Goal: Information Seeking & Learning: Learn about a topic

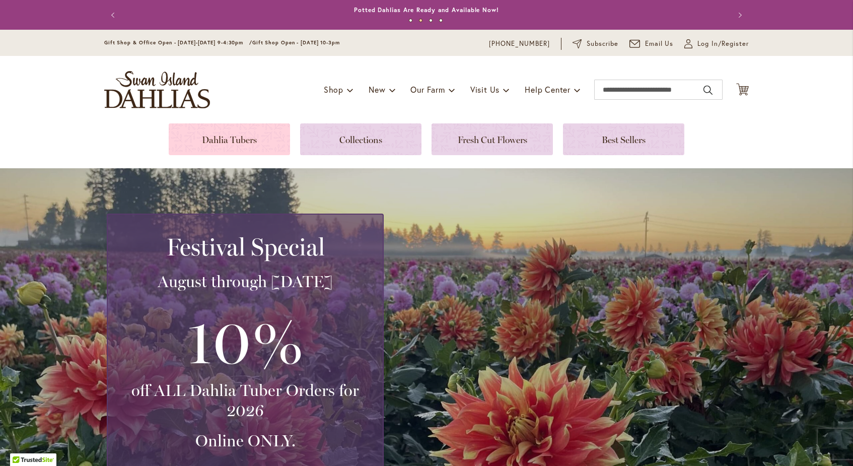
click at [254, 145] on link at bounding box center [229, 139] width 121 height 32
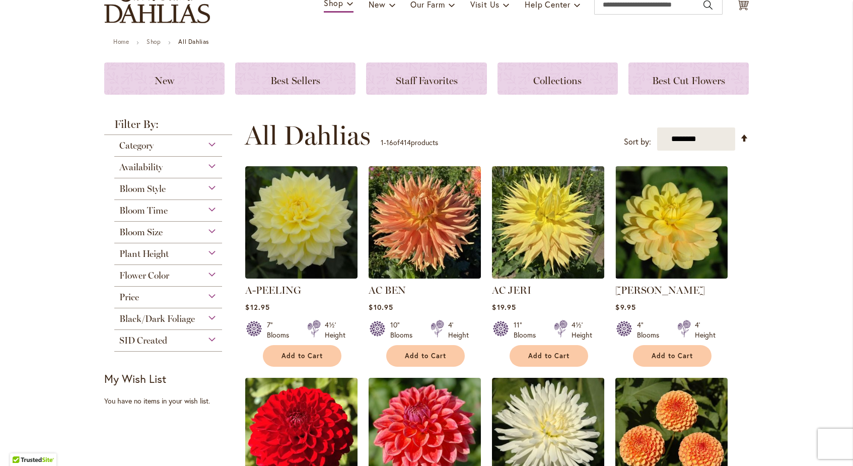
scroll to position [99, 0]
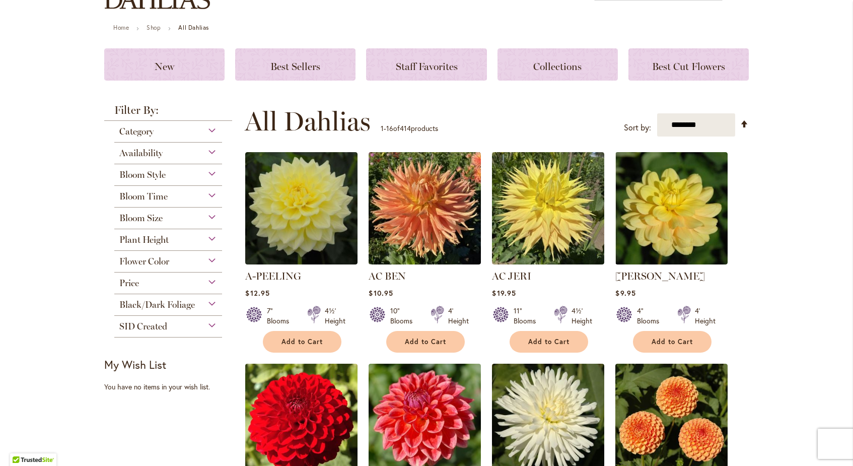
click at [211, 236] on div "Plant Height" at bounding box center [168, 237] width 108 height 16
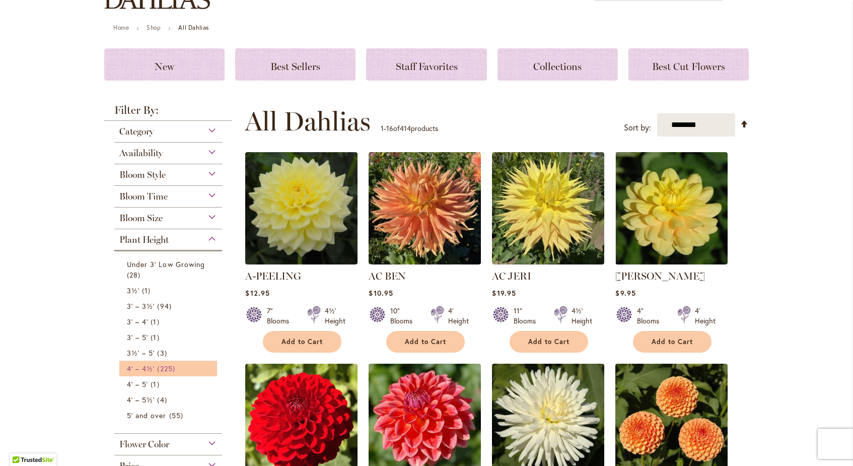
click at [184, 367] on link "4' – 4½' 225 items" at bounding box center [169, 368] width 85 height 11
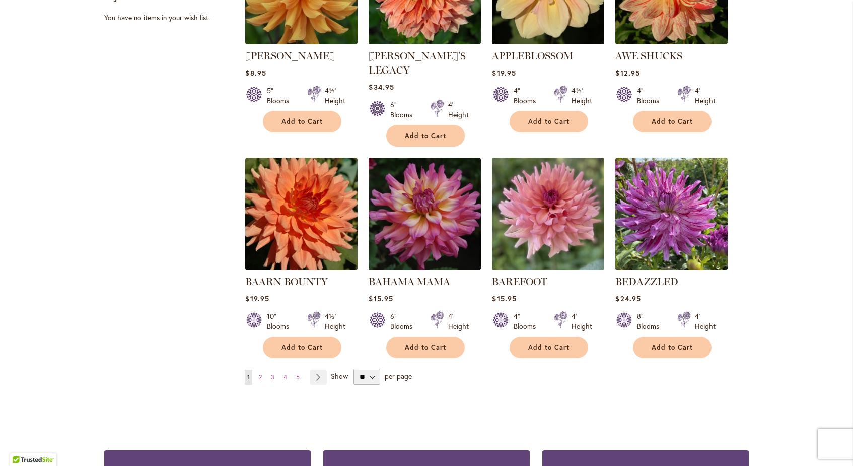
scroll to position [727, 0]
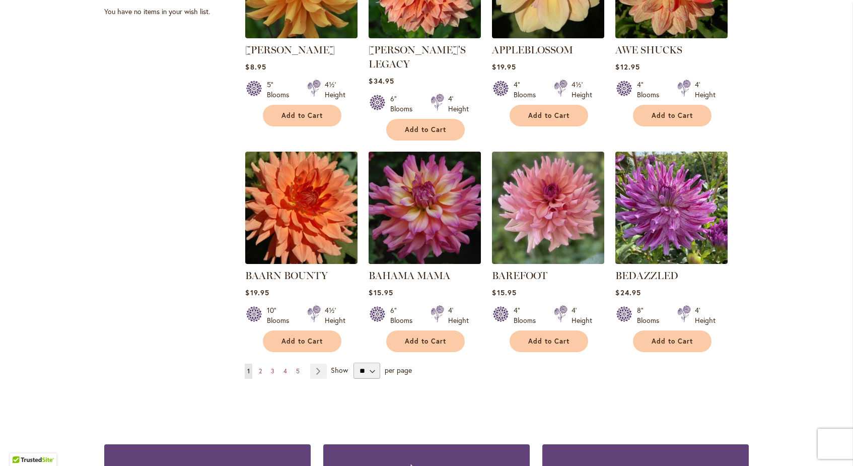
click at [445, 193] on img at bounding box center [425, 208] width 118 height 118
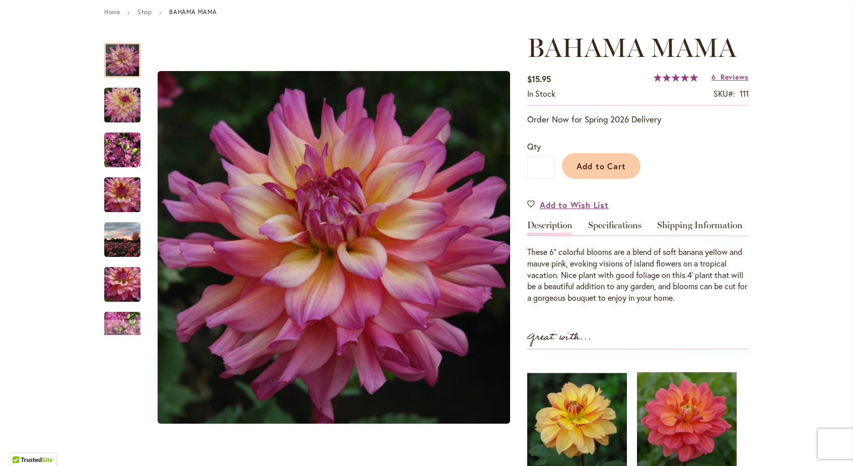
scroll to position [133, 0]
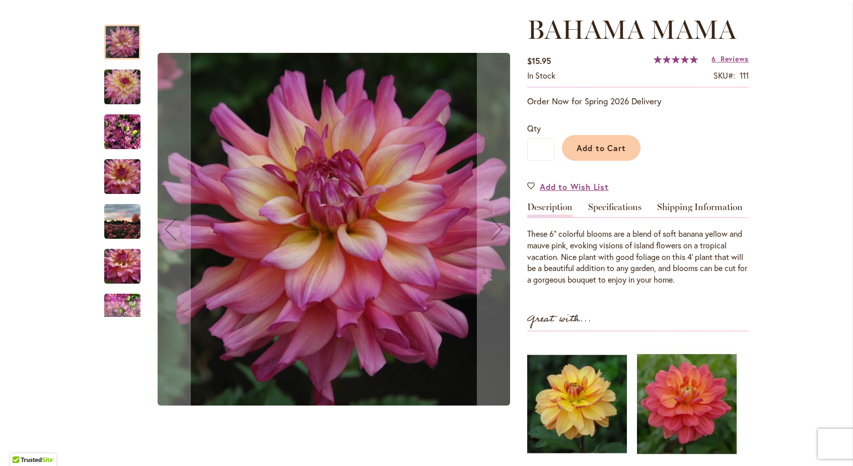
click at [124, 146] on img "Bahama Mama" at bounding box center [122, 132] width 36 height 48
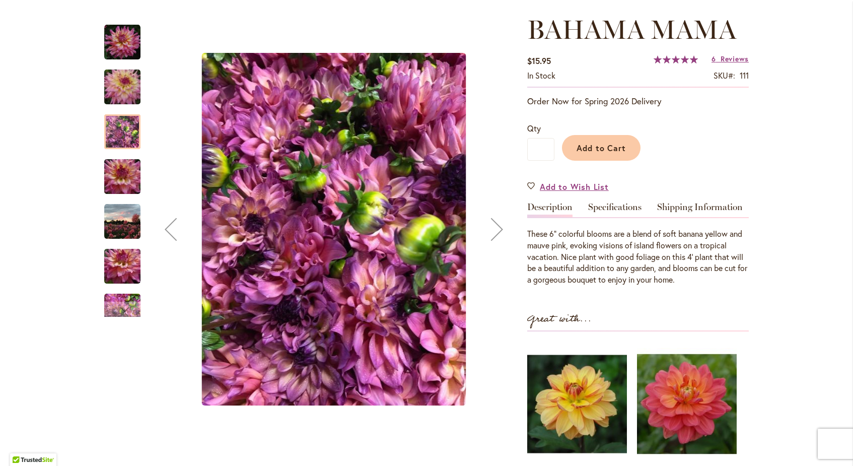
click at [124, 267] on img "Bahama Mama" at bounding box center [122, 266] width 73 height 48
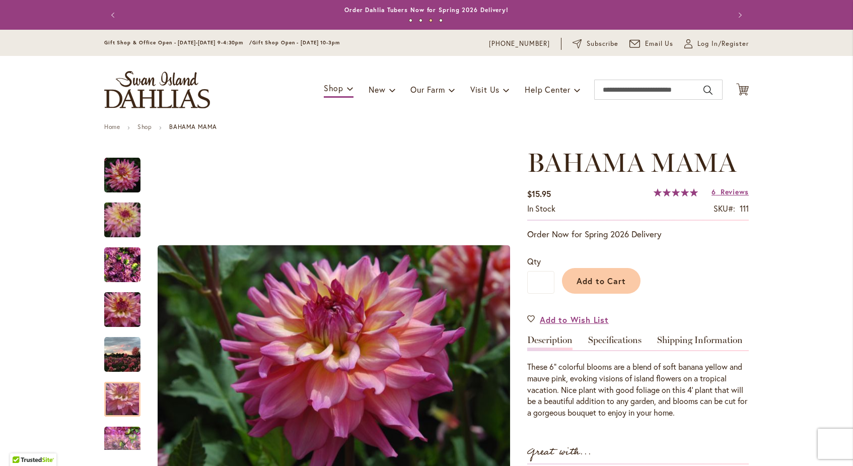
scroll to position [0, 0]
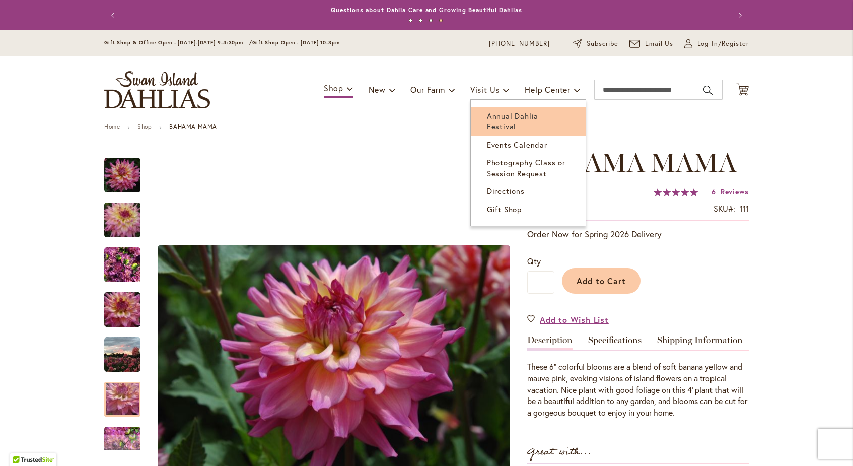
click at [493, 115] on span "Annual Dahlia Festival" at bounding box center [512, 121] width 51 height 21
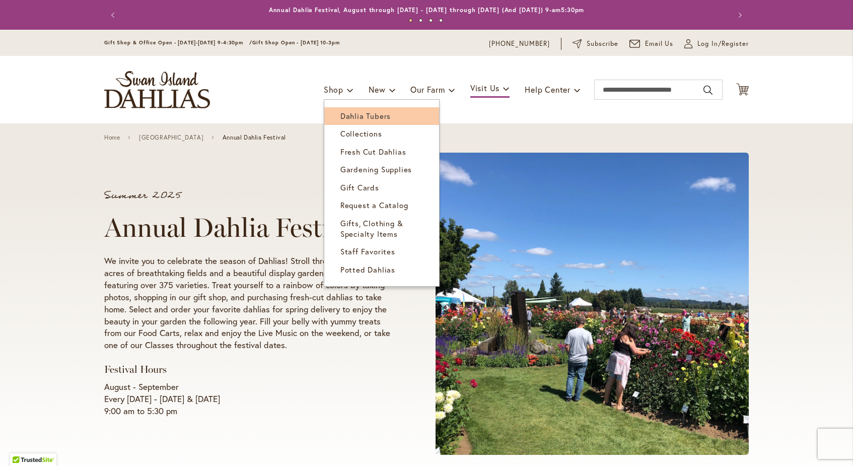
click at [347, 112] on span "Dahlia Tubers" at bounding box center [365, 116] width 50 height 10
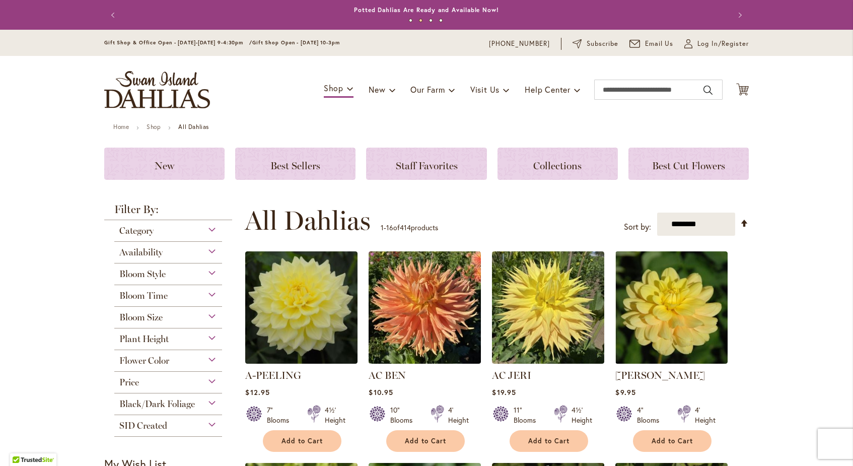
click at [212, 353] on div "Flower Color" at bounding box center [168, 358] width 108 height 16
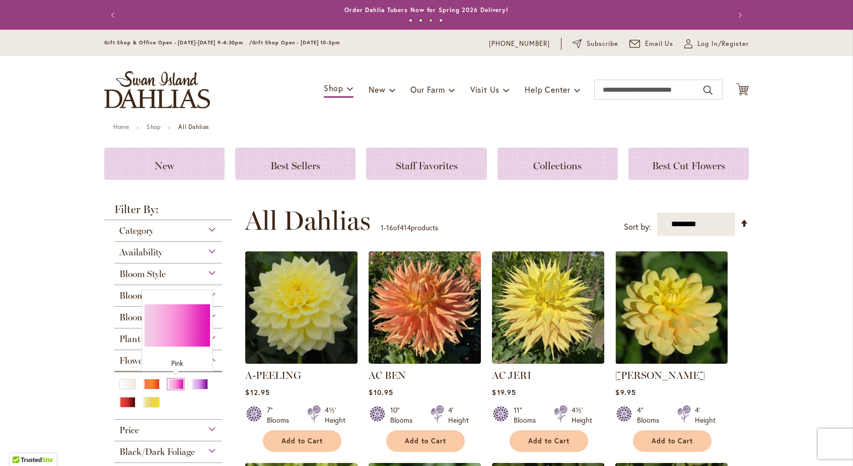
click at [177, 384] on div "Pink" at bounding box center [176, 384] width 16 height 11
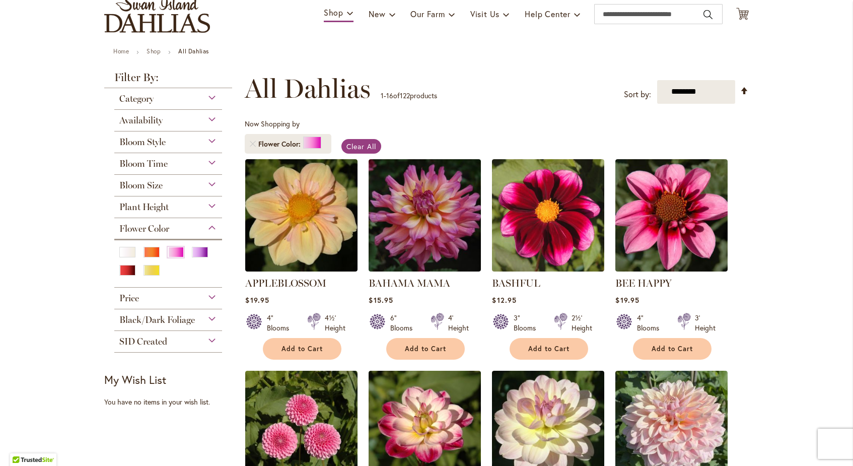
scroll to position [76, 0]
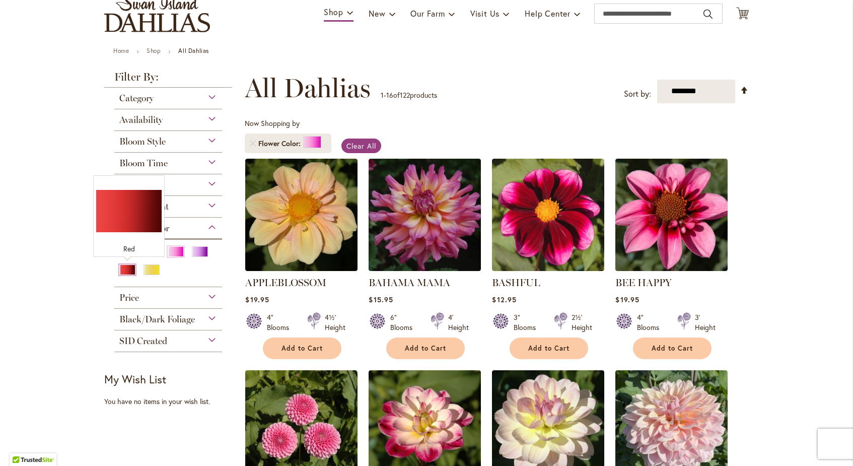
click at [130, 272] on div "Red" at bounding box center [127, 269] width 16 height 11
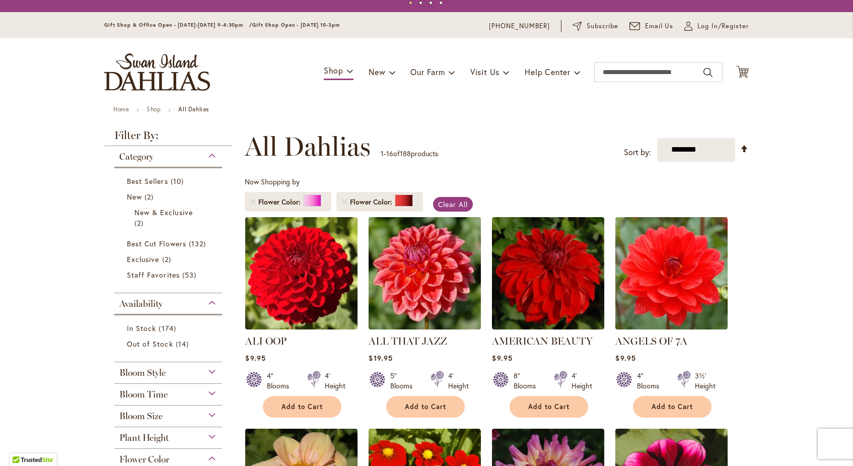
scroll to position [28, 0]
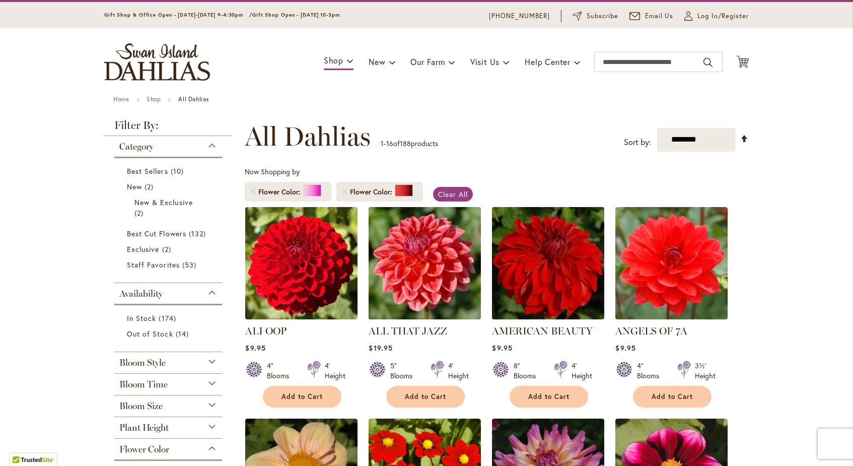
click at [542, 251] on img at bounding box center [549, 263] width 118 height 118
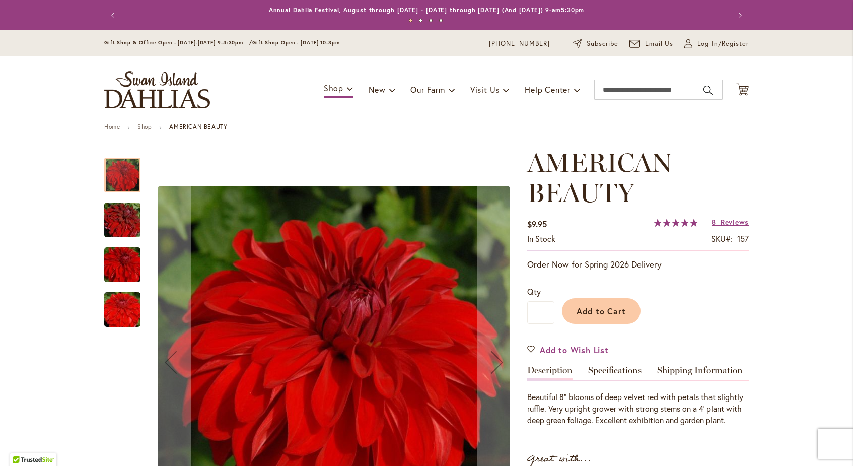
click at [123, 228] on img "AMERICAN BEAUTY" at bounding box center [122, 220] width 73 height 48
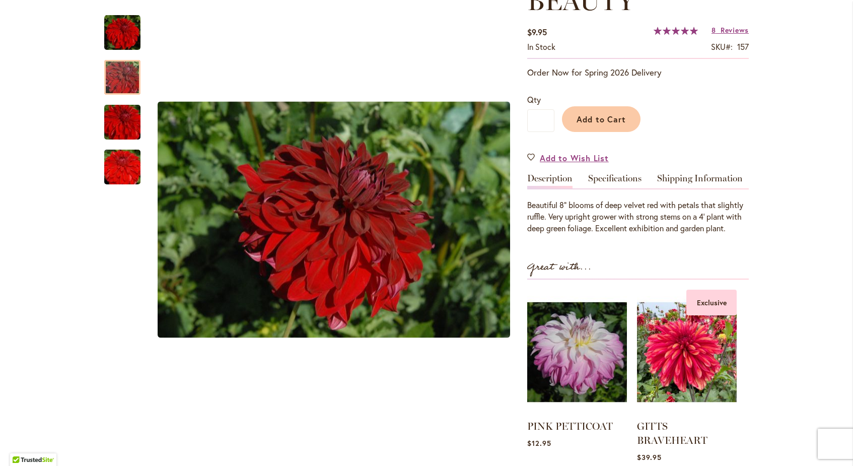
scroll to position [192, 0]
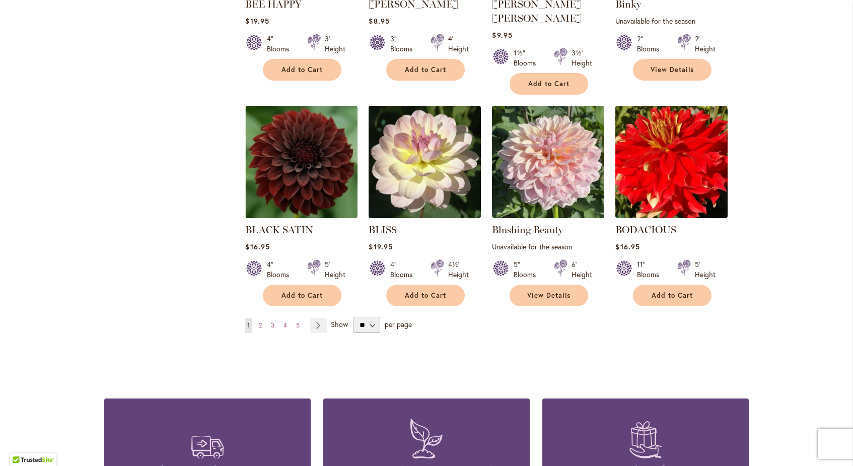
scroll to position [823, 0]
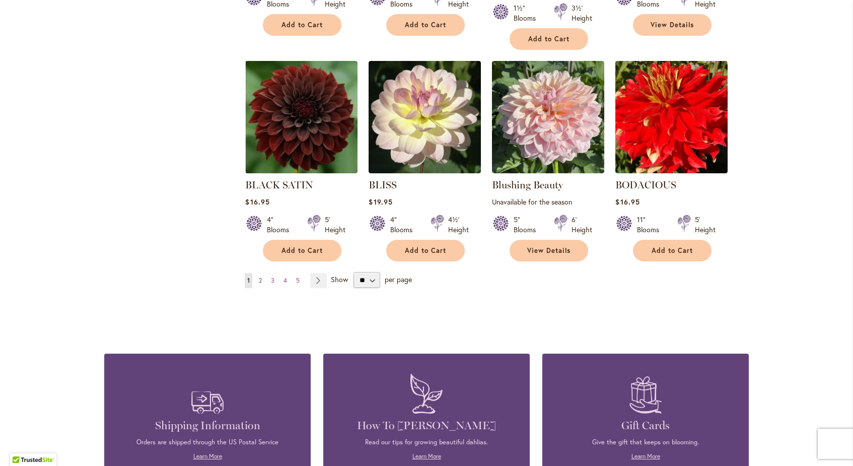
click at [259, 277] on span "2" at bounding box center [260, 281] width 3 height 8
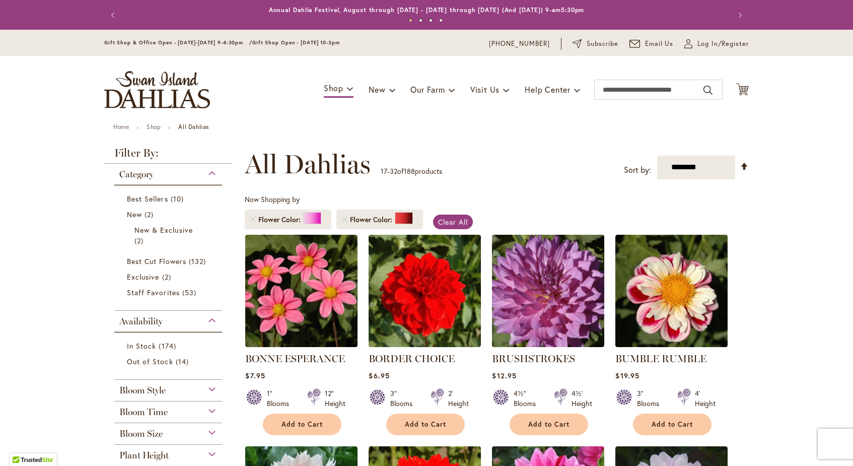
click at [261, 265] on img at bounding box center [301, 291] width 112 height 112
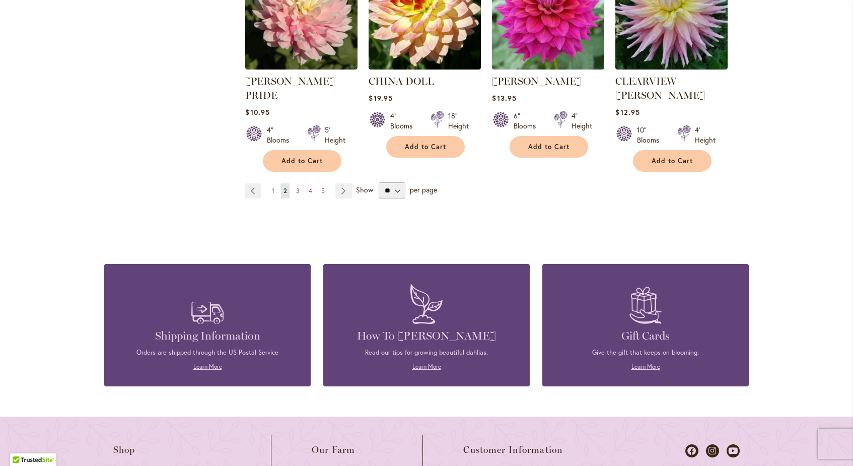
scroll to position [953, 0]
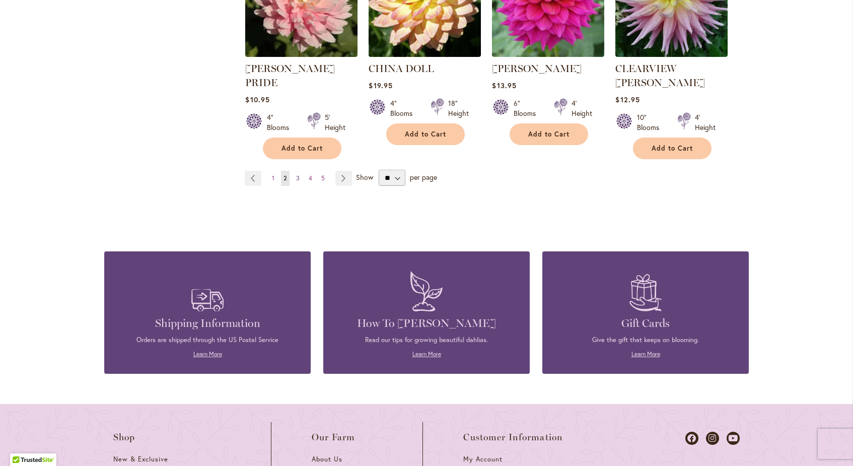
click at [296, 171] on link "Page 3" at bounding box center [298, 178] width 9 height 15
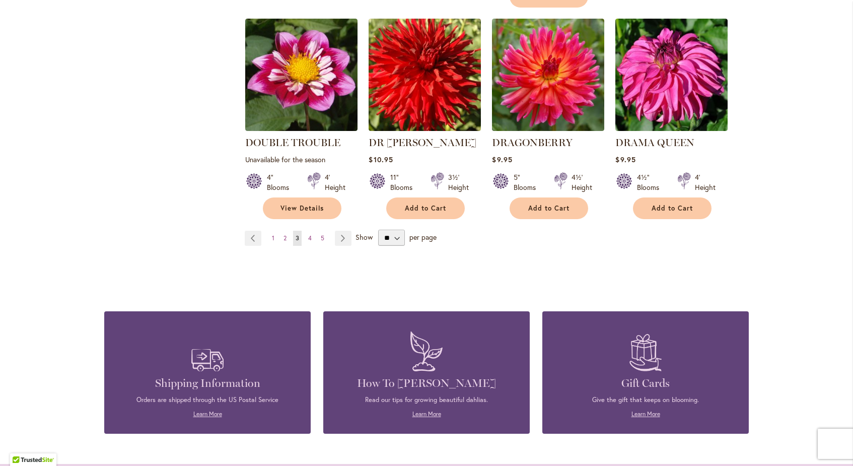
scroll to position [865, 0]
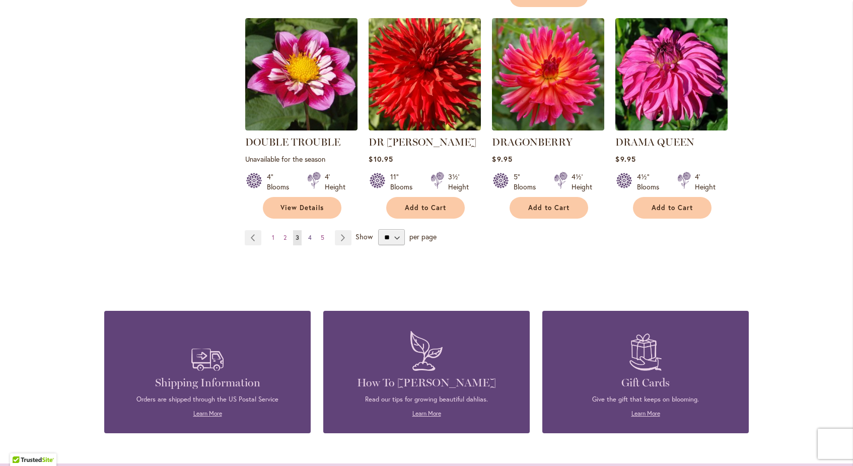
click at [311, 234] on span "4" at bounding box center [310, 238] width 4 height 8
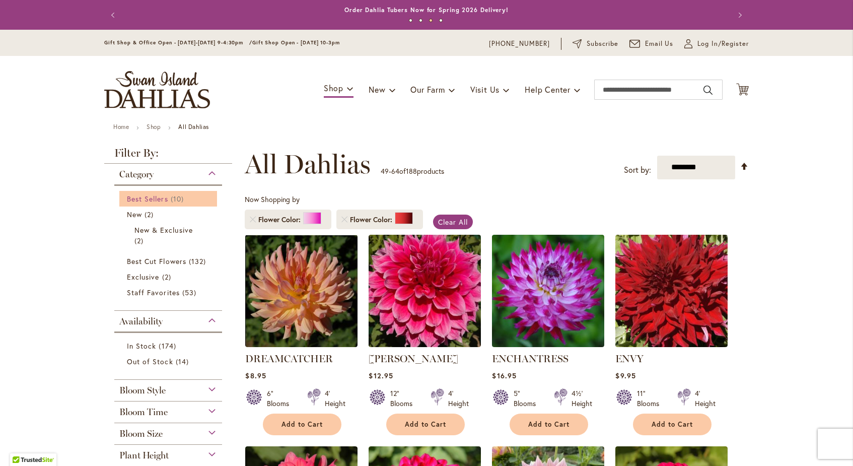
click at [162, 198] on span "Best Sellers" at bounding box center [147, 199] width 41 height 10
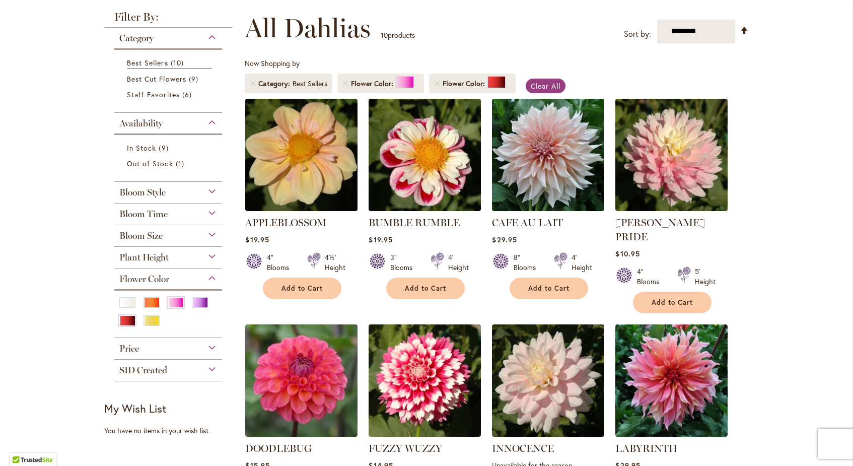
scroll to position [138, 0]
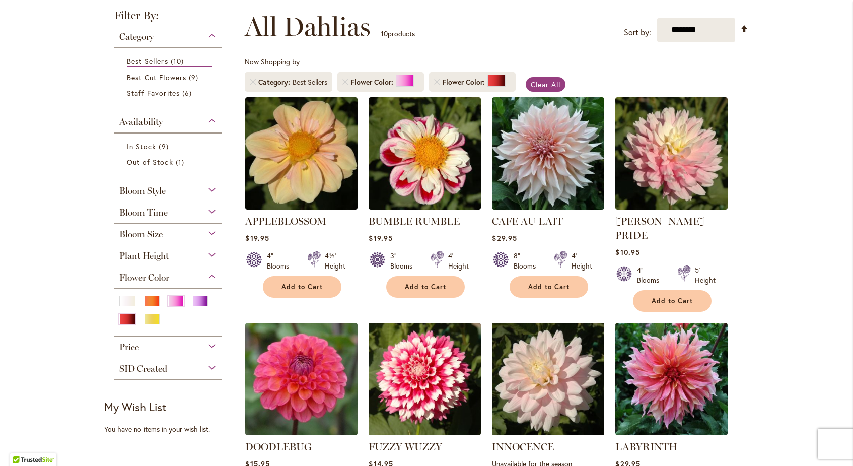
click at [212, 211] on div "Bloom Time" at bounding box center [168, 210] width 108 height 16
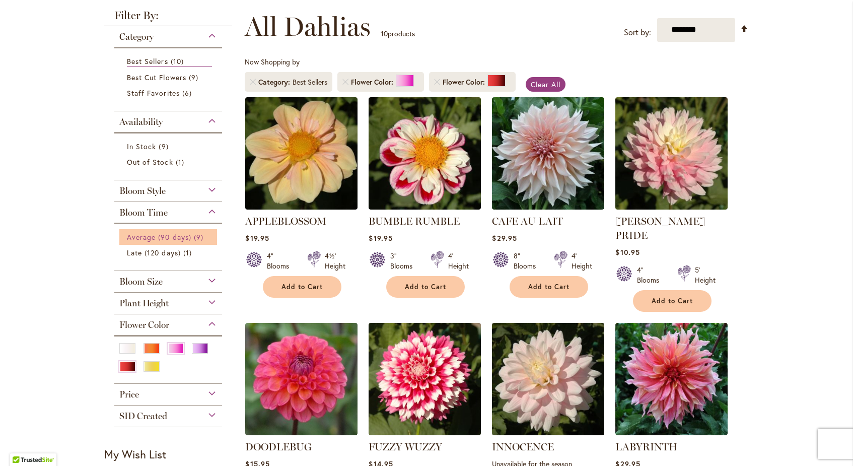
click at [168, 236] on span "Average (90 days)" at bounding box center [159, 237] width 64 height 10
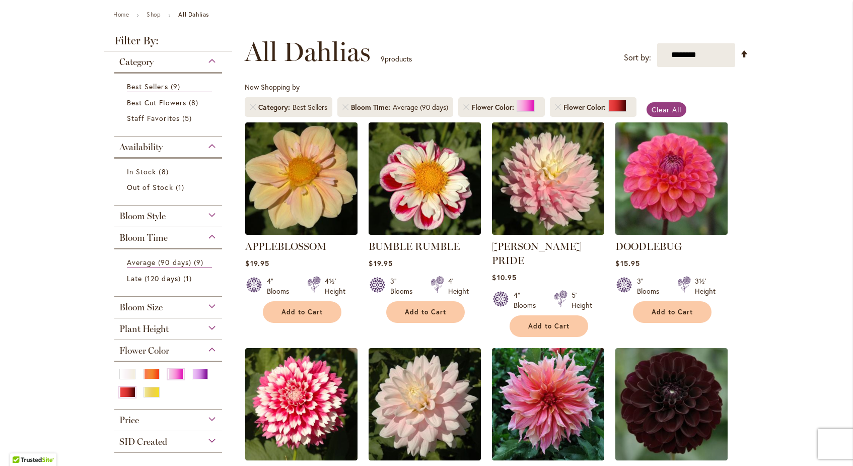
scroll to position [110, 0]
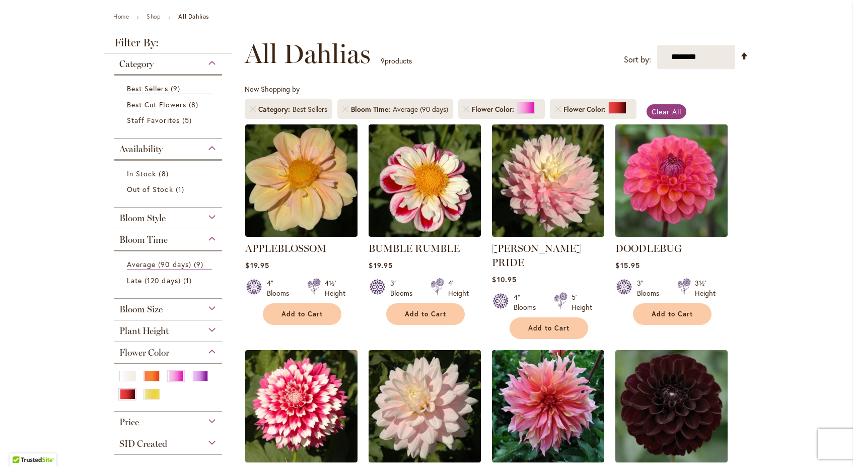
click at [214, 214] on div "Bloom Style" at bounding box center [168, 216] width 108 height 16
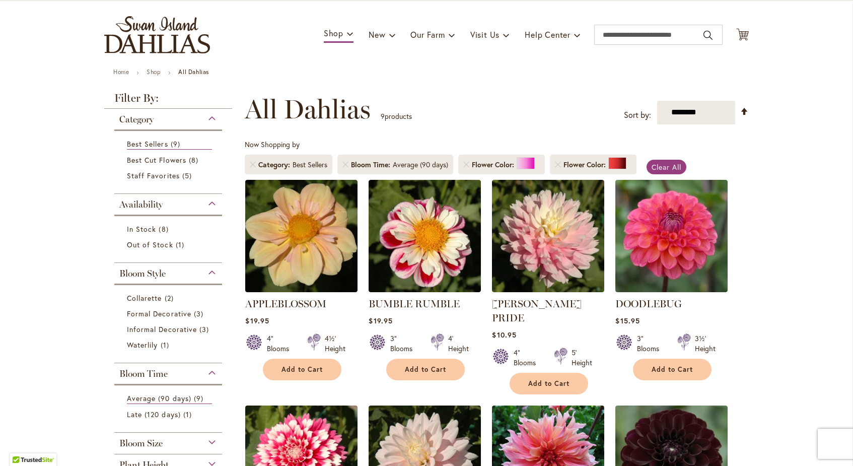
scroll to position [51, 0]
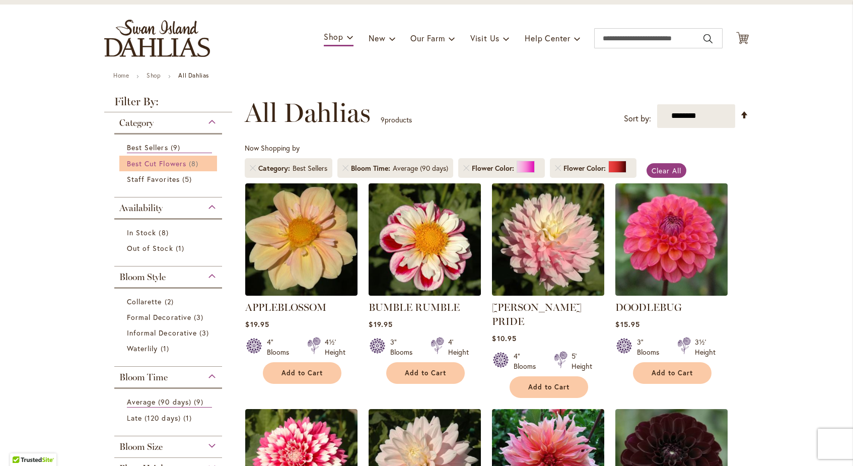
click at [162, 160] on span "Best Cut Flowers" at bounding box center [156, 164] width 59 height 10
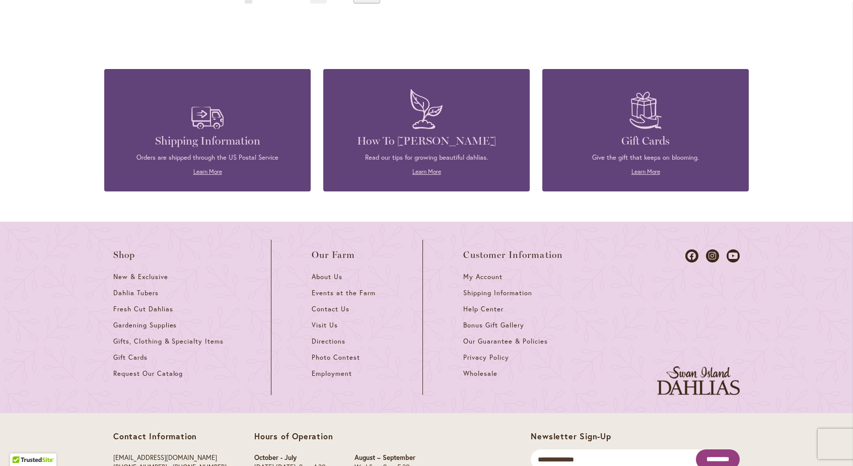
scroll to position [1102, 0]
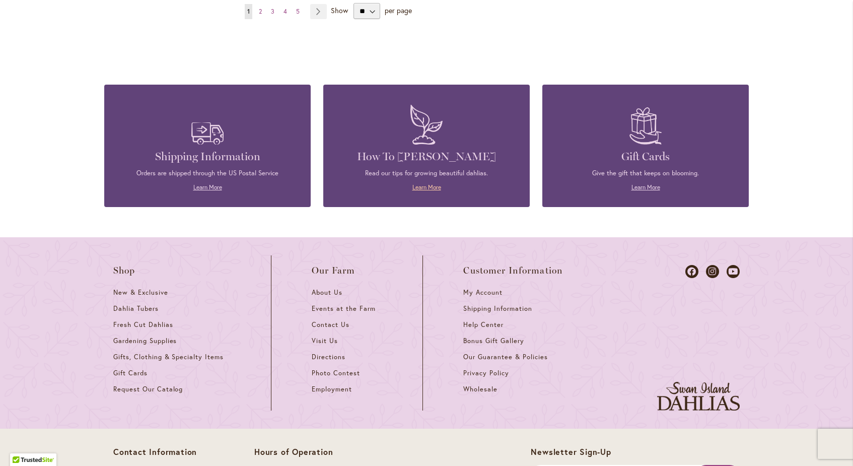
click at [428, 183] on link "Learn More" at bounding box center [427, 187] width 29 height 8
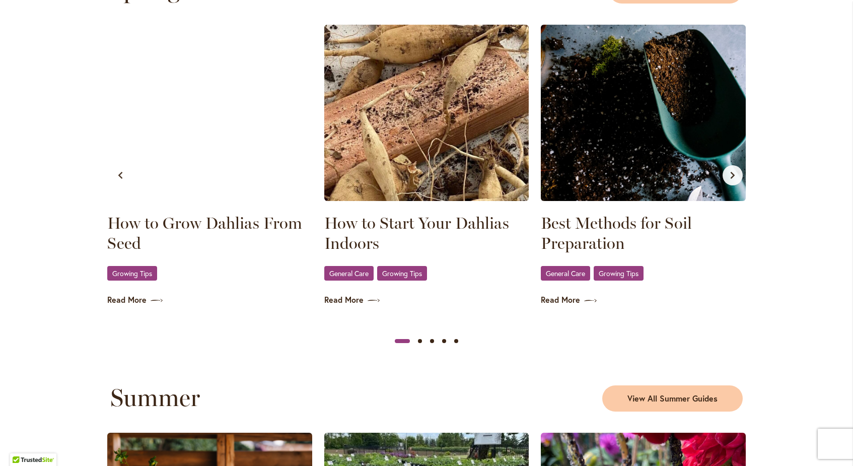
scroll to position [574, 0]
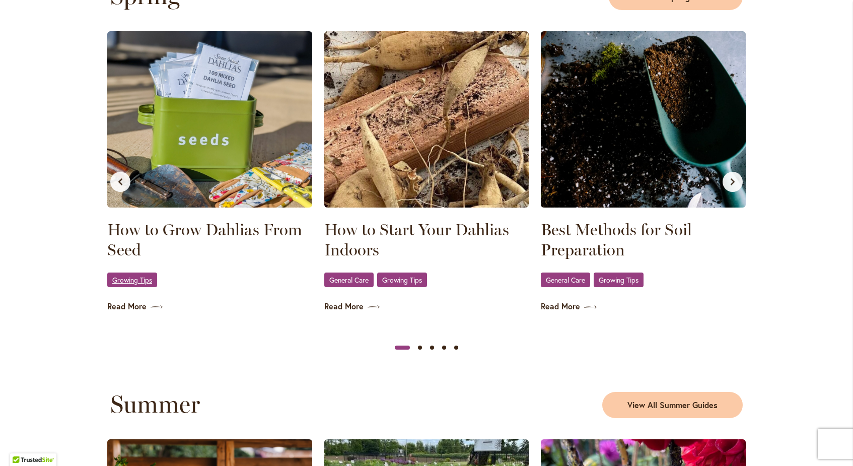
click at [145, 283] on span "Growing Tips" at bounding box center [132, 280] width 40 height 7
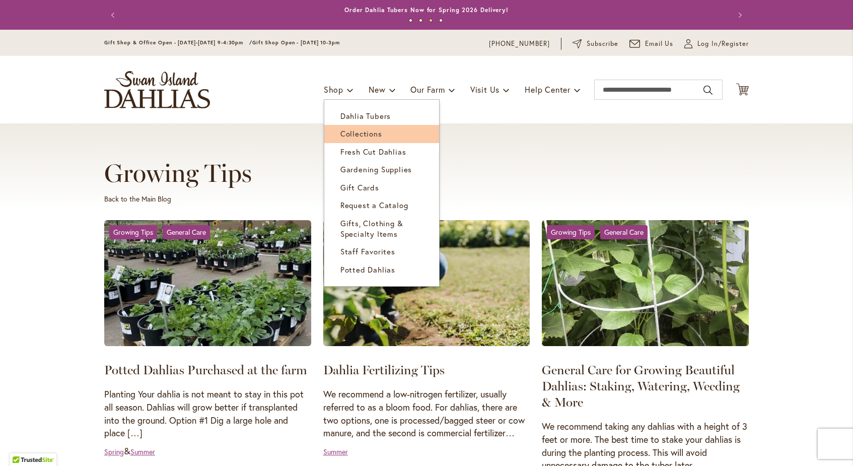
click at [348, 134] on span "Collections" at bounding box center [361, 133] width 42 height 10
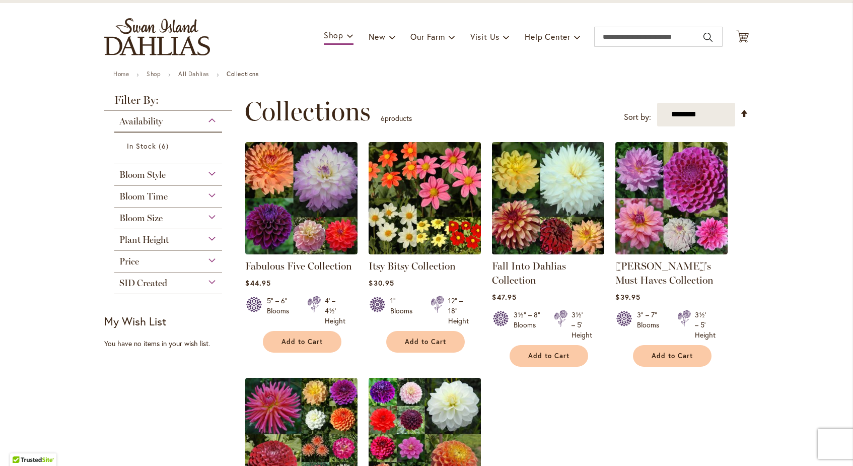
scroll to position [55, 0]
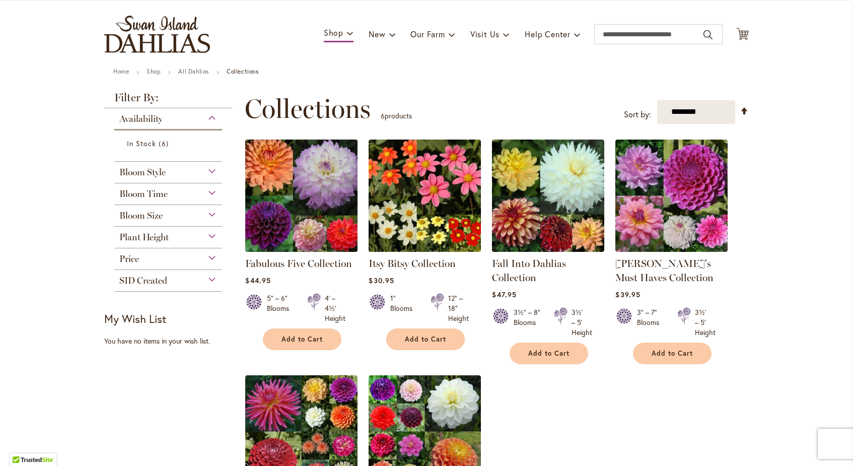
click at [294, 186] on img at bounding box center [302, 196] width 118 height 118
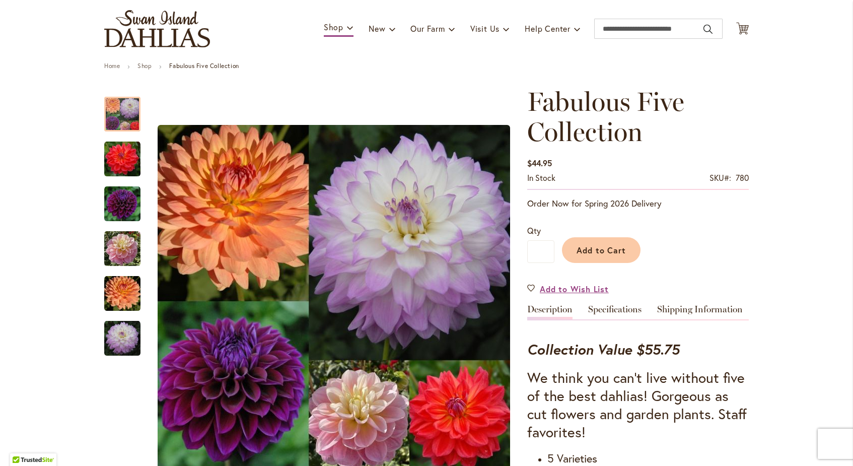
scroll to position [64, 0]
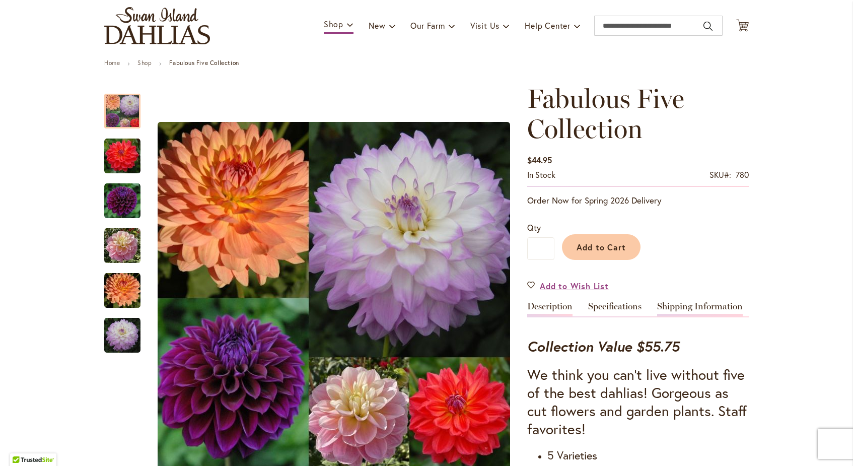
click at [731, 310] on link "Shipping Information" at bounding box center [700, 309] width 86 height 15
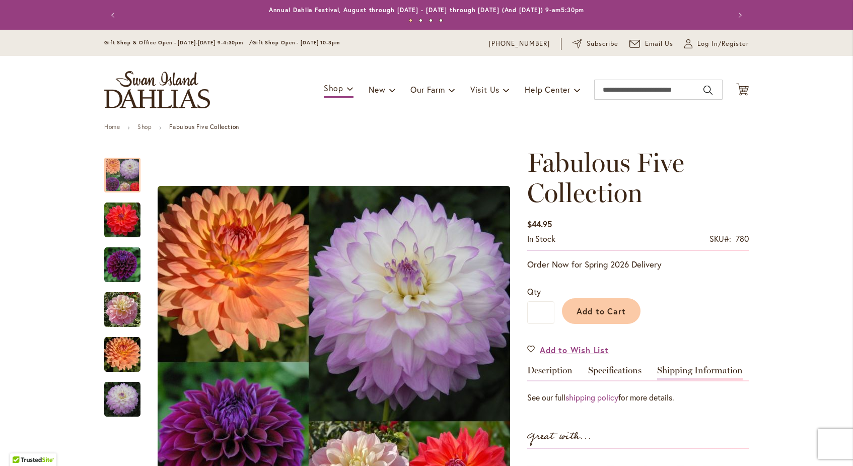
scroll to position [0, 0]
click at [558, 369] on link "Description" at bounding box center [549, 373] width 45 height 15
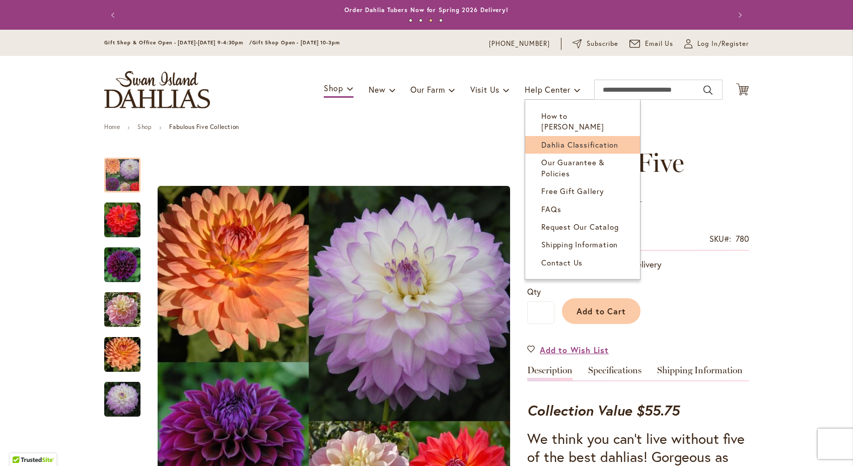
click at [565, 139] on link "Dahlia Classification" at bounding box center [582, 145] width 115 height 18
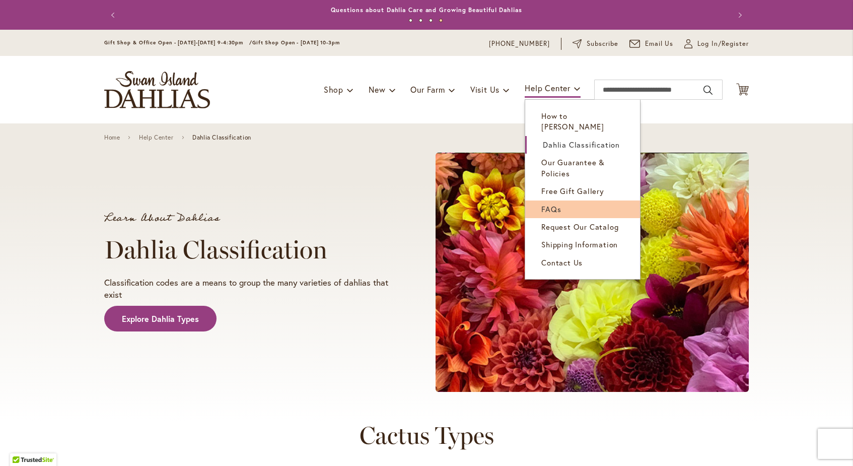
click at [550, 204] on span "FAQs" at bounding box center [551, 209] width 20 height 10
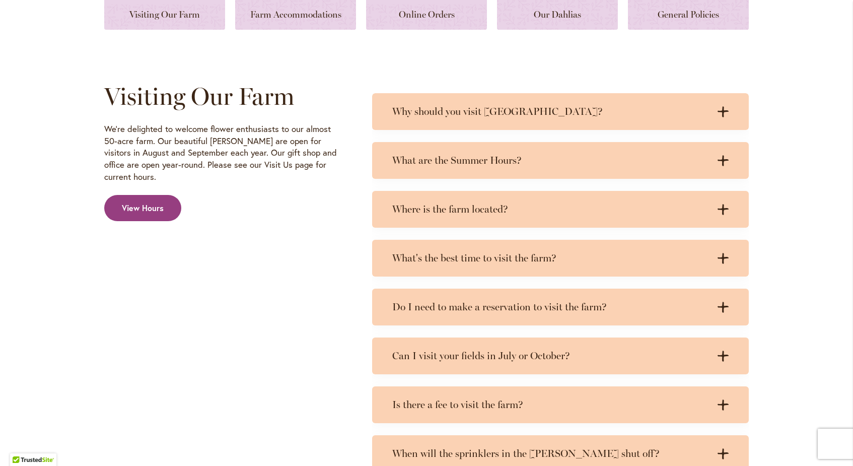
scroll to position [427, 0]
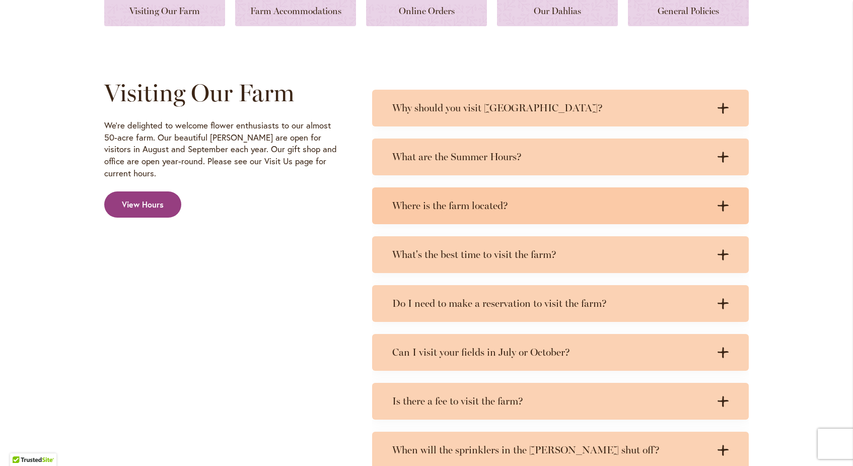
click at [723, 211] on icon at bounding box center [723, 205] width 11 height 11
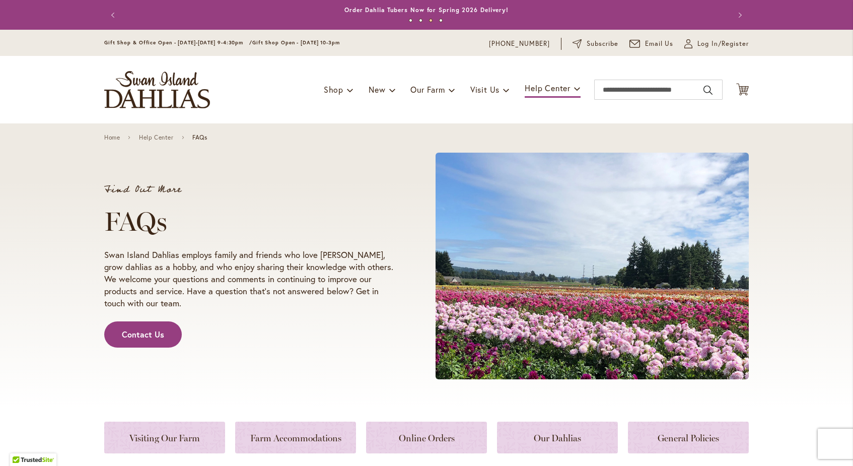
scroll to position [0, 0]
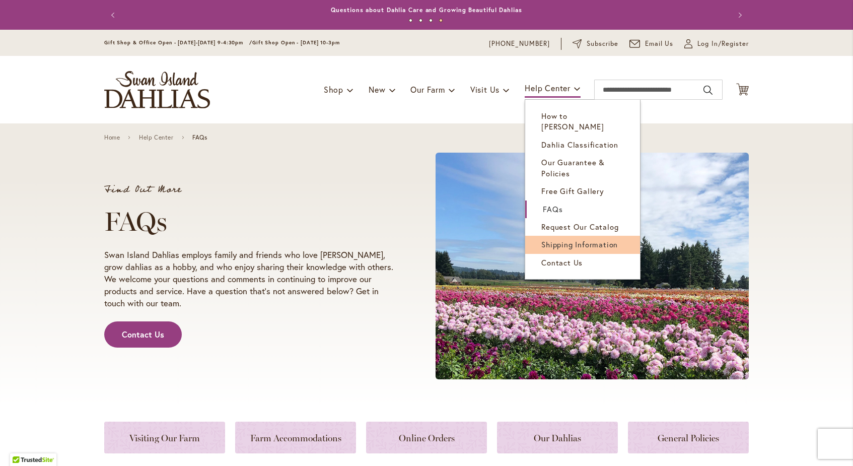
click at [561, 239] on span "Shipping Information" at bounding box center [579, 244] width 77 height 10
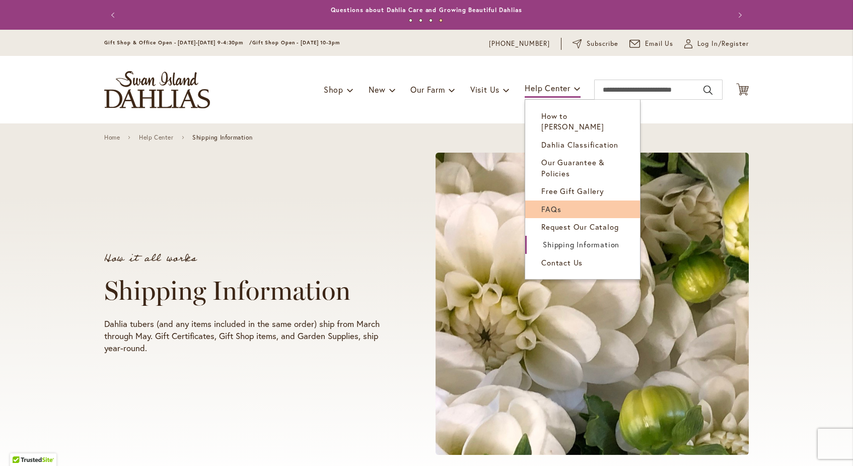
click at [552, 204] on span "FAQs" at bounding box center [551, 209] width 20 height 10
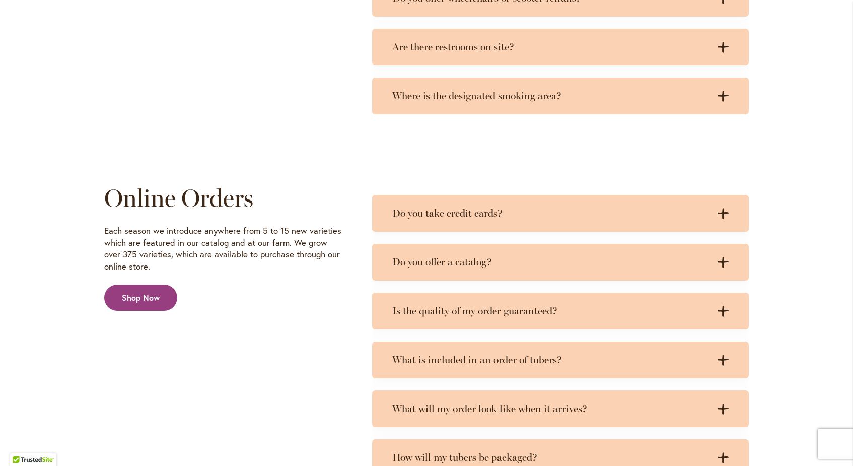
scroll to position [1515, 0]
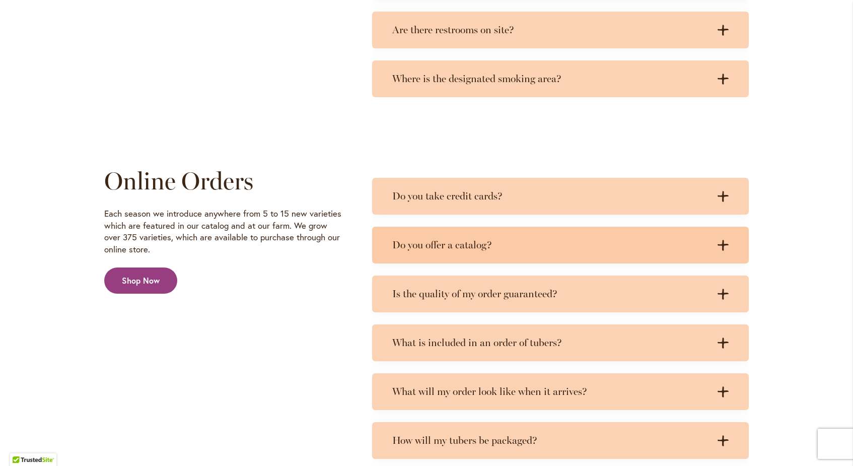
click at [729, 249] on div "Do you offer a catalog? .cls-1 { fill: #3c2616; stroke-width: 0px; } .cls-1 { f…" at bounding box center [560, 245] width 377 height 37
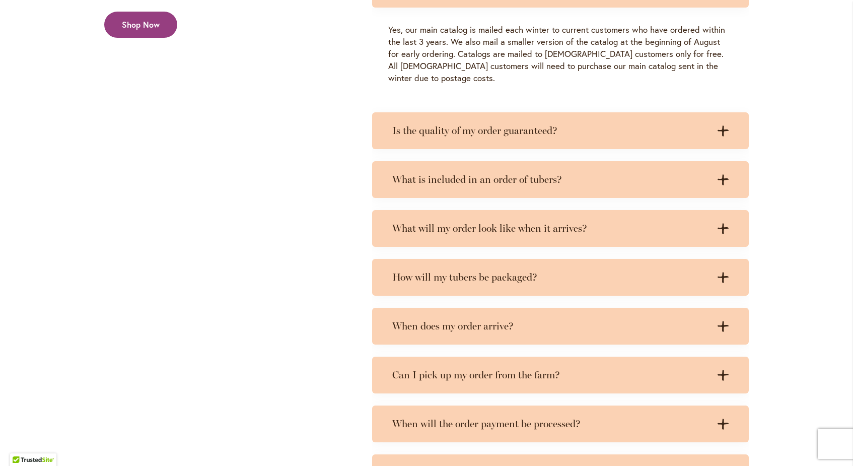
scroll to position [1771, 0]
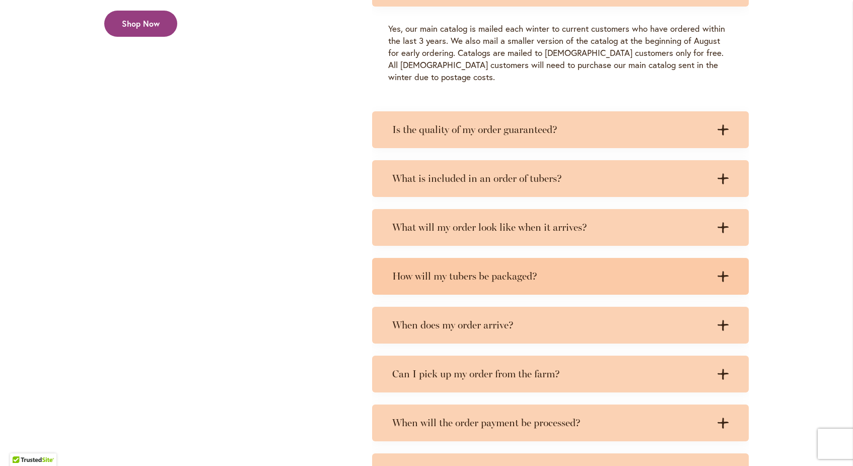
click at [716, 270] on div ".cls-1 { fill: #3c2616; stroke-width: 0px; } .cls-1 { fill: #3c2616; stroke-wid…" at bounding box center [719, 276] width 20 height 13
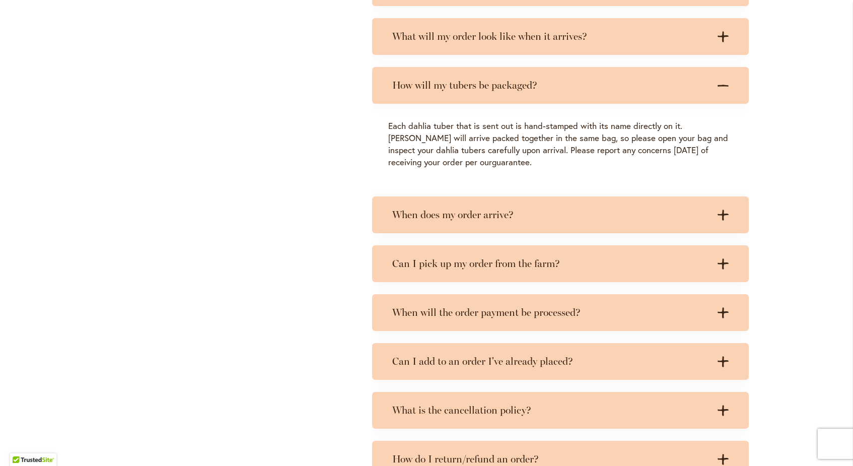
scroll to position [1964, 0]
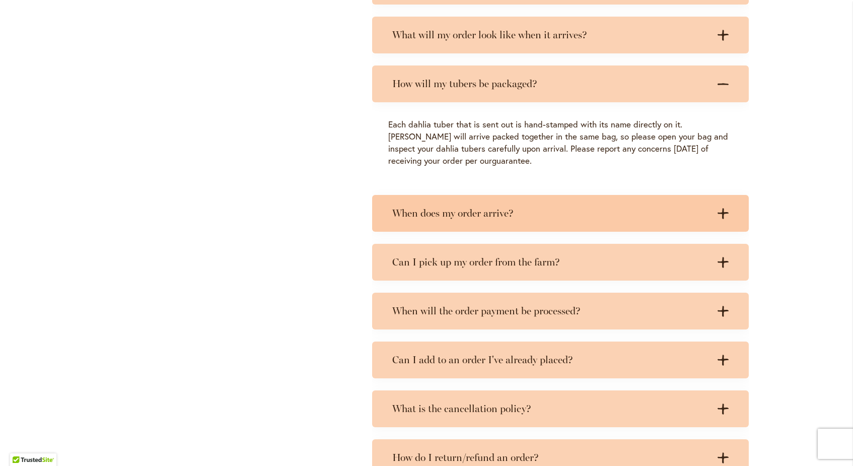
click at [724, 208] on icon at bounding box center [723, 213] width 11 height 11
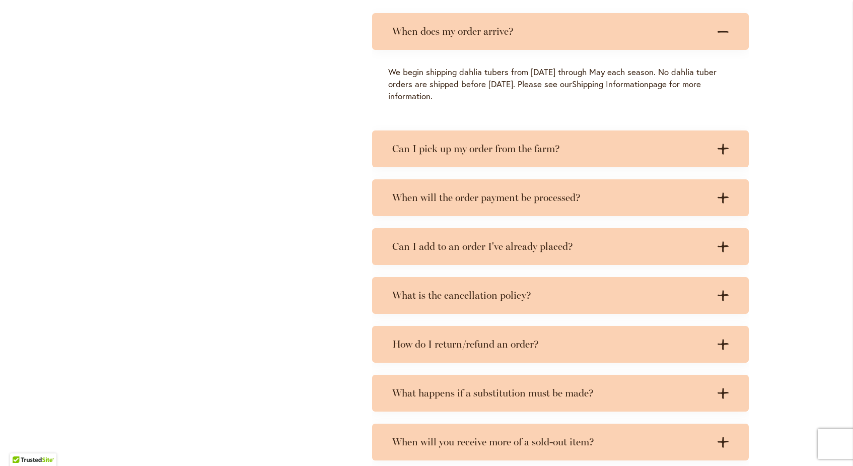
scroll to position [2154, 0]
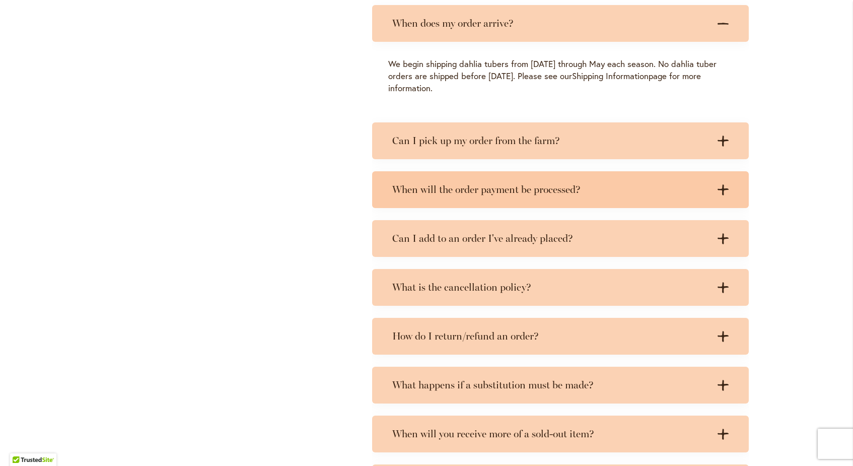
click at [725, 184] on icon at bounding box center [723, 189] width 11 height 11
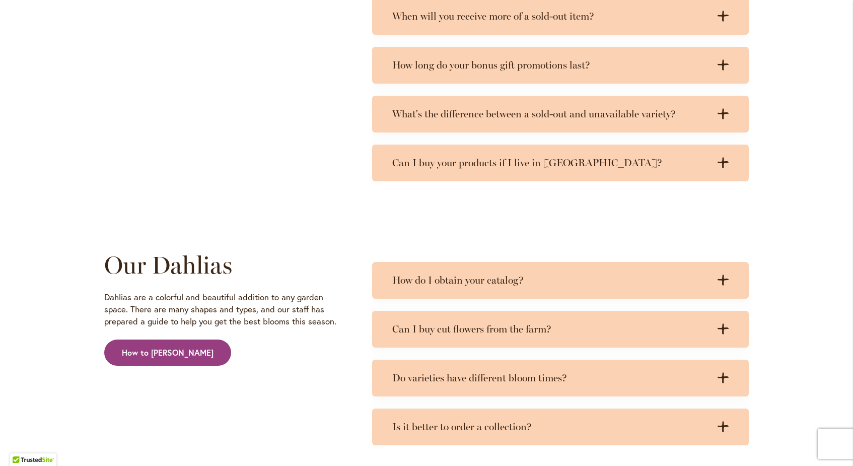
scroll to position [2674, 0]
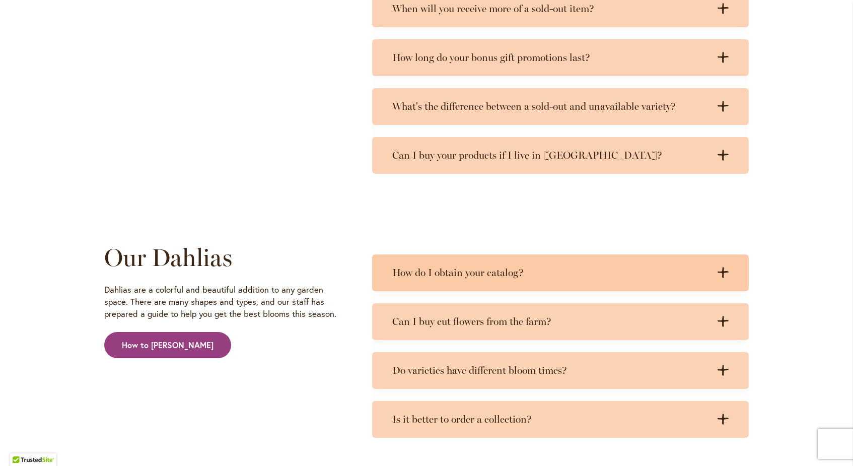
click at [720, 267] on icon ".cls-1 { fill: #3c2616; stroke-width: 0px; }" at bounding box center [723, 272] width 11 height 11
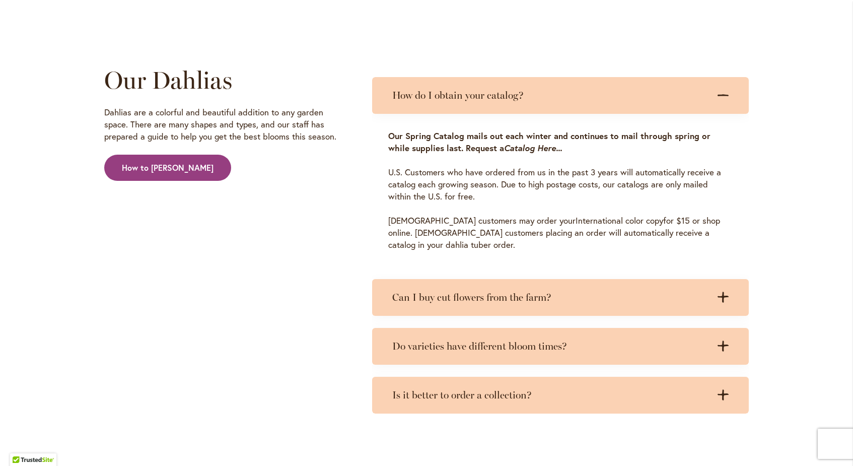
scroll to position [2854, 0]
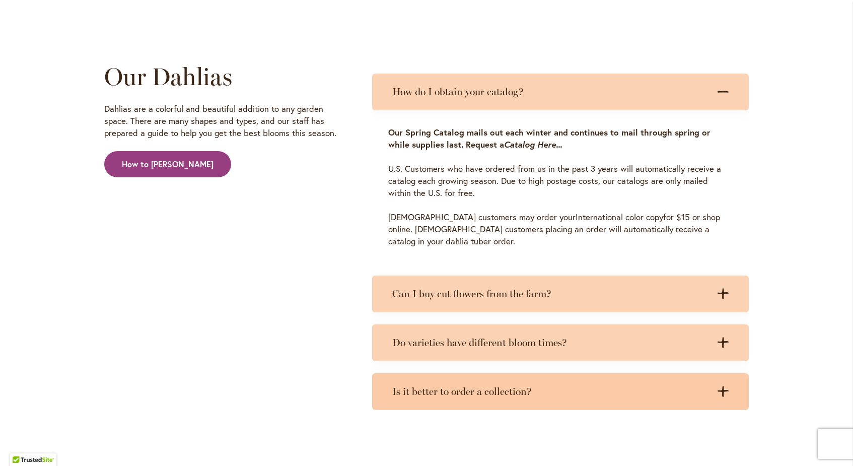
click at [727, 386] on icon ".cls-1 { fill: #3c2616; stroke-width: 0px; }" at bounding box center [723, 391] width 11 height 11
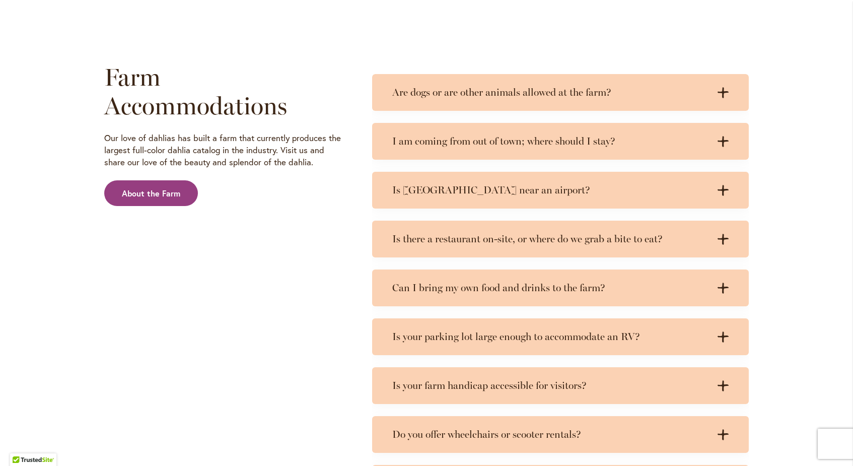
scroll to position [1055, 0]
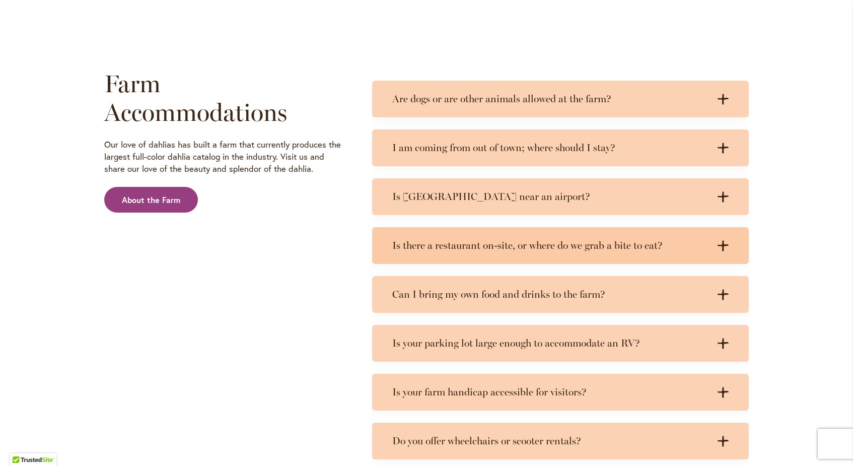
click at [724, 246] on icon ".cls-1 { fill: #3c2616; stroke-width: 0px; }" at bounding box center [723, 245] width 11 height 11
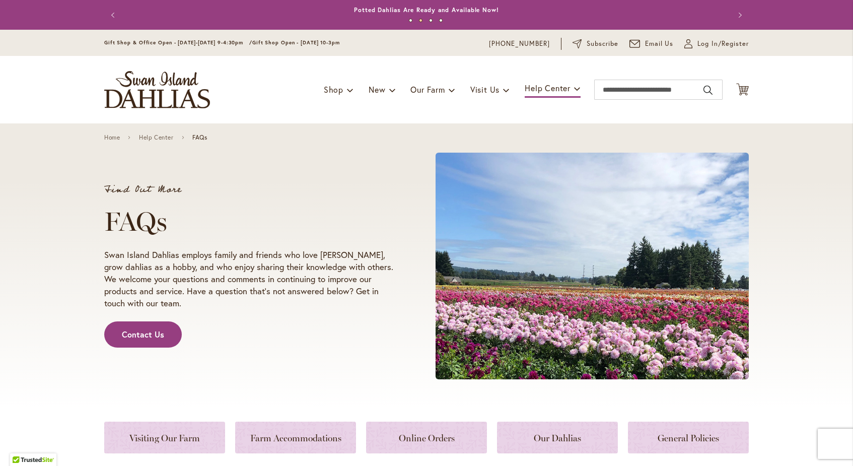
scroll to position [0, 0]
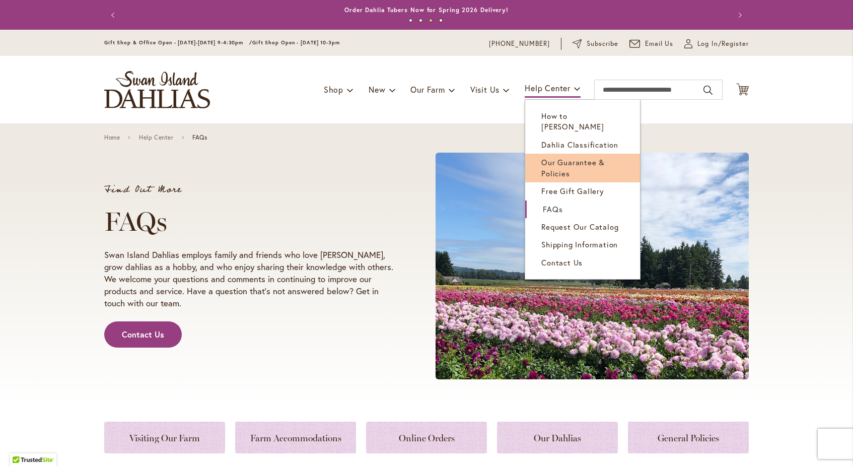
click at [551, 157] on span "Our Guarantee & Policies" at bounding box center [572, 167] width 63 height 21
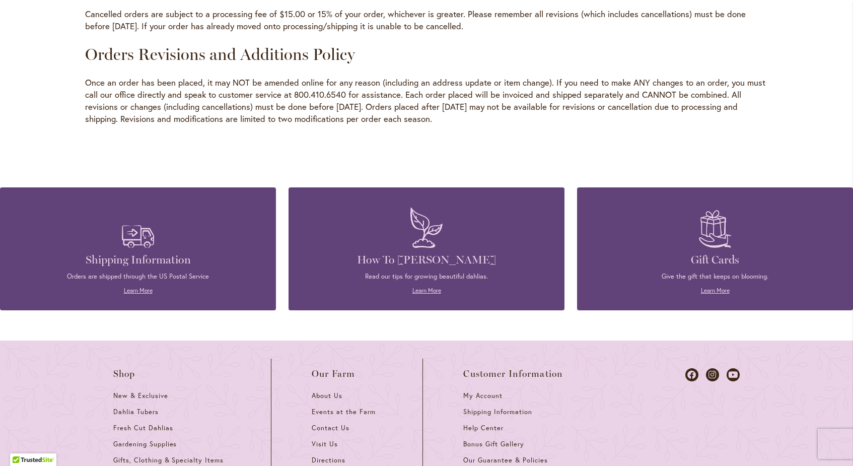
scroll to position [1376, 0]
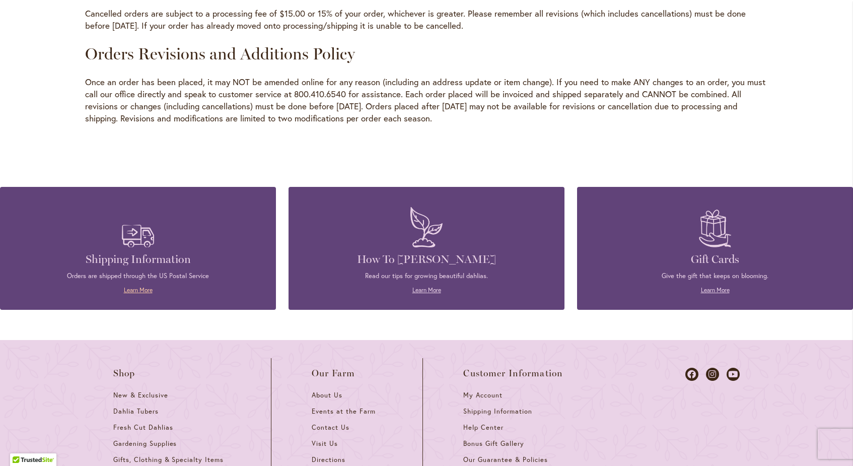
click at [145, 286] on link "Learn More" at bounding box center [138, 290] width 29 height 8
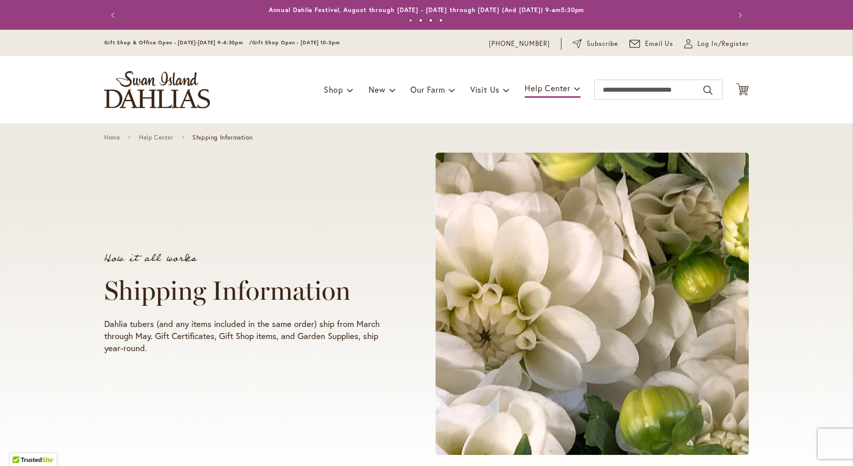
click at [150, 90] on img "store logo" at bounding box center [157, 89] width 106 height 37
